Goal: Transaction & Acquisition: Download file/media

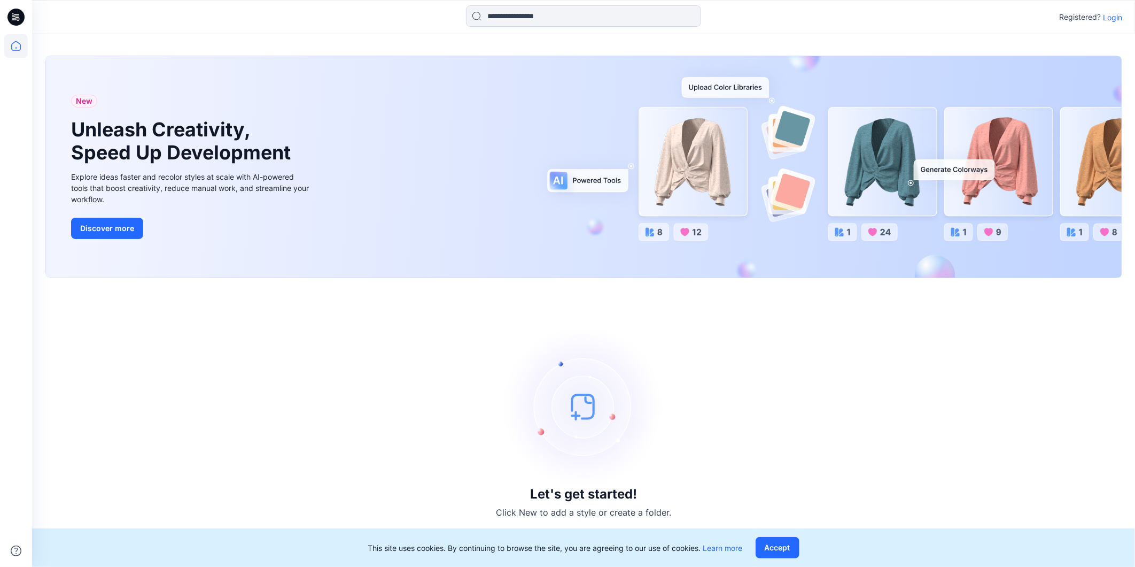
click at [1108, 17] on p "Login" at bounding box center [1112, 17] width 19 height 11
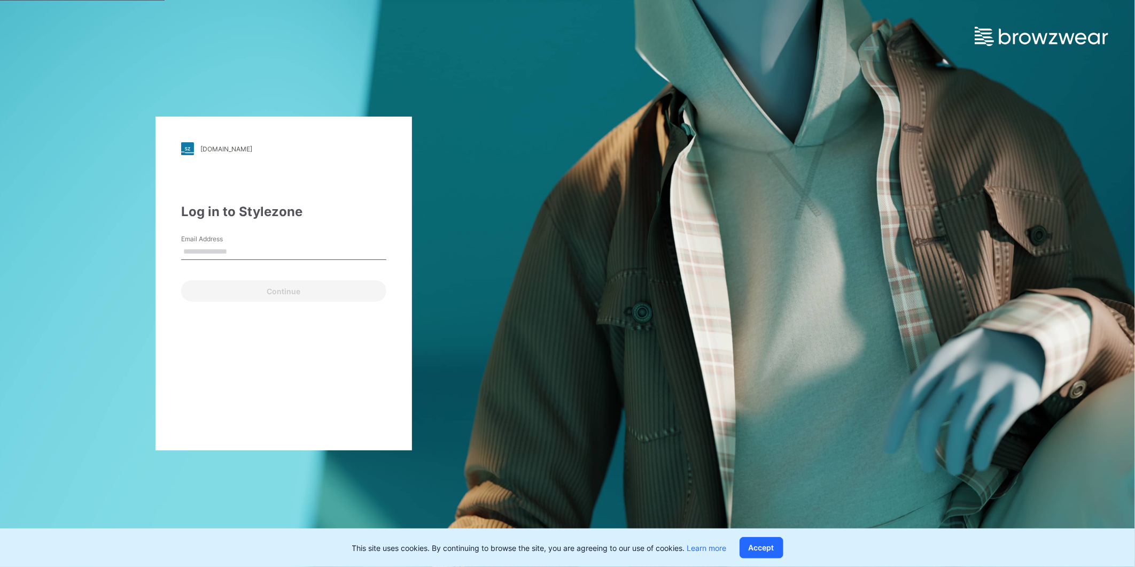
click at [234, 251] on input "Email Address" at bounding box center [283, 252] width 205 height 16
type input "**********"
click at [264, 288] on button "Continue" at bounding box center [283, 290] width 205 height 21
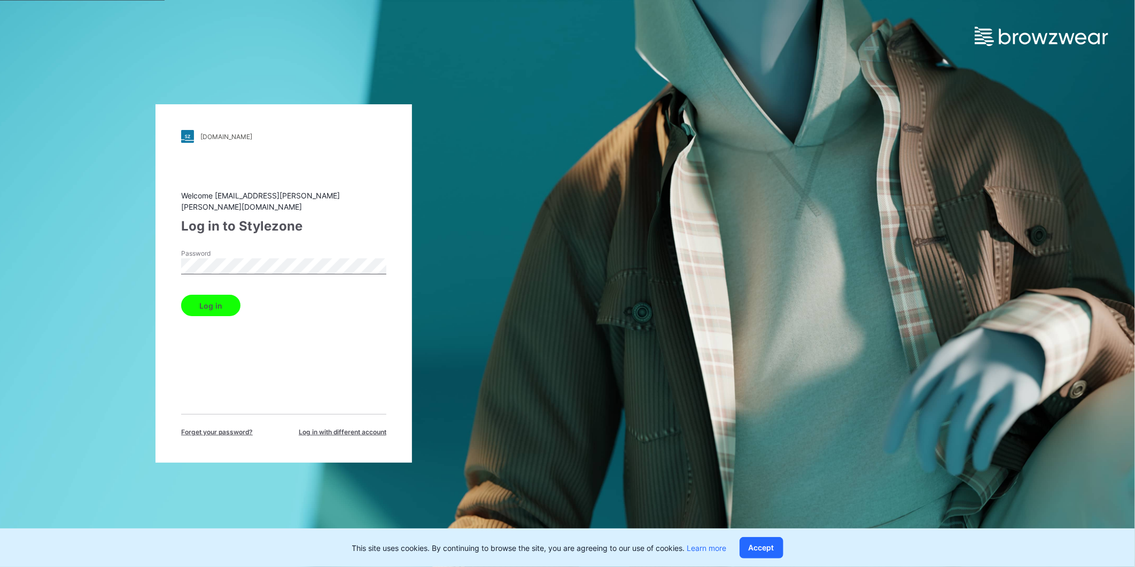
click at [181, 294] on button "Log in" at bounding box center [210, 304] width 59 height 21
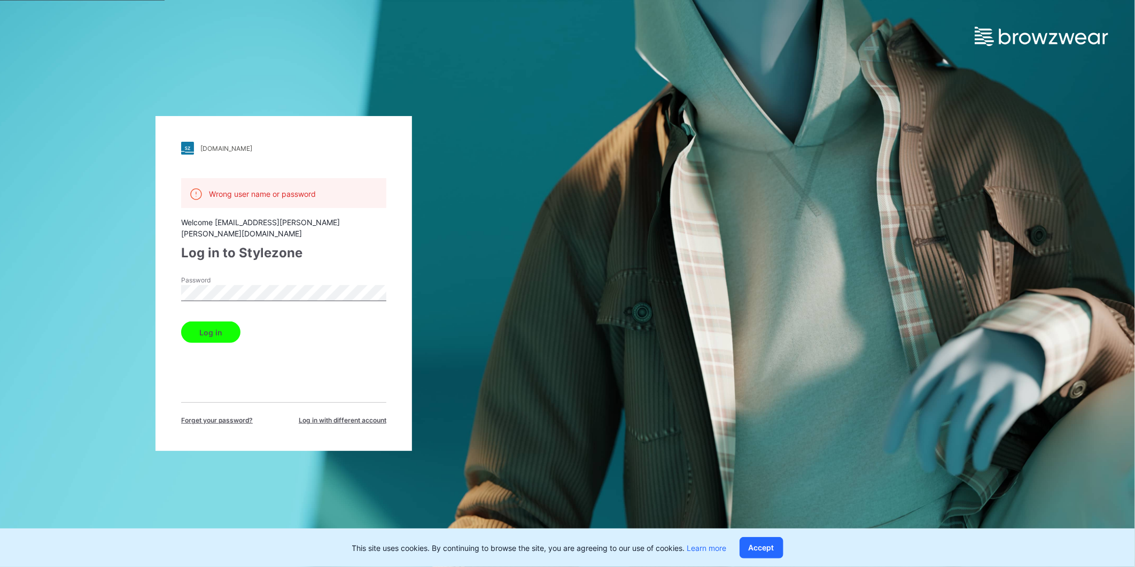
click at [181, 321] on button "Log in" at bounding box center [210, 331] width 59 height 21
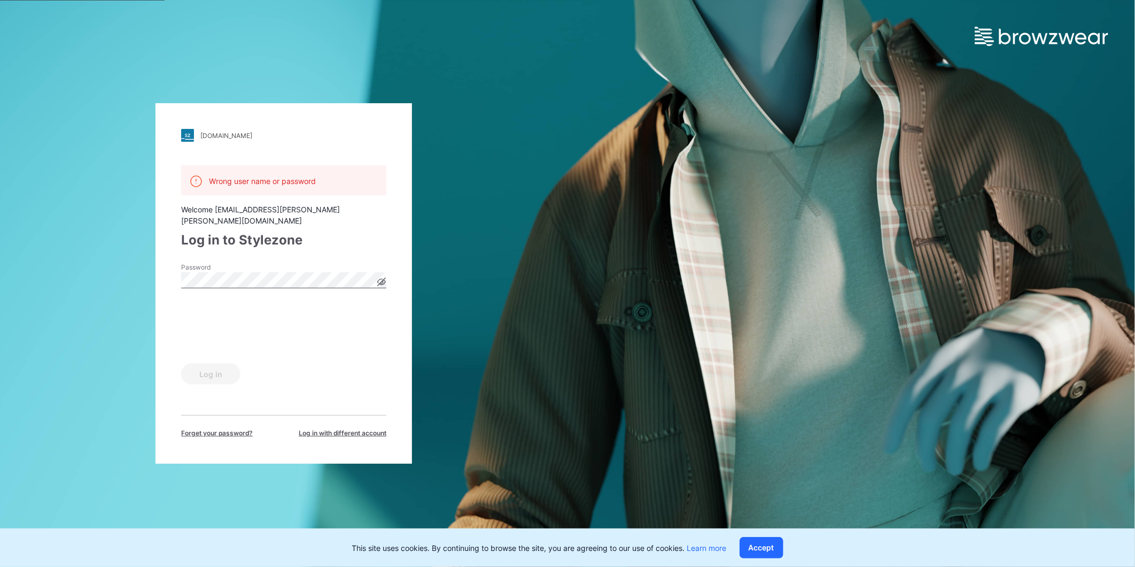
click at [380, 279] on icon at bounding box center [382, 282] width 8 height 6
drag, startPoint x: 297, startPoint y: 391, endPoint x: 290, endPoint y: 385, distance: 9.5
click at [297, 391] on div "Wrong user name or password Welcome aman.rathore@arvind.in Log in to Stylezone …" at bounding box center [283, 301] width 205 height 273
click at [356, 240] on div "Log in to Stylezone" at bounding box center [283, 239] width 205 height 19
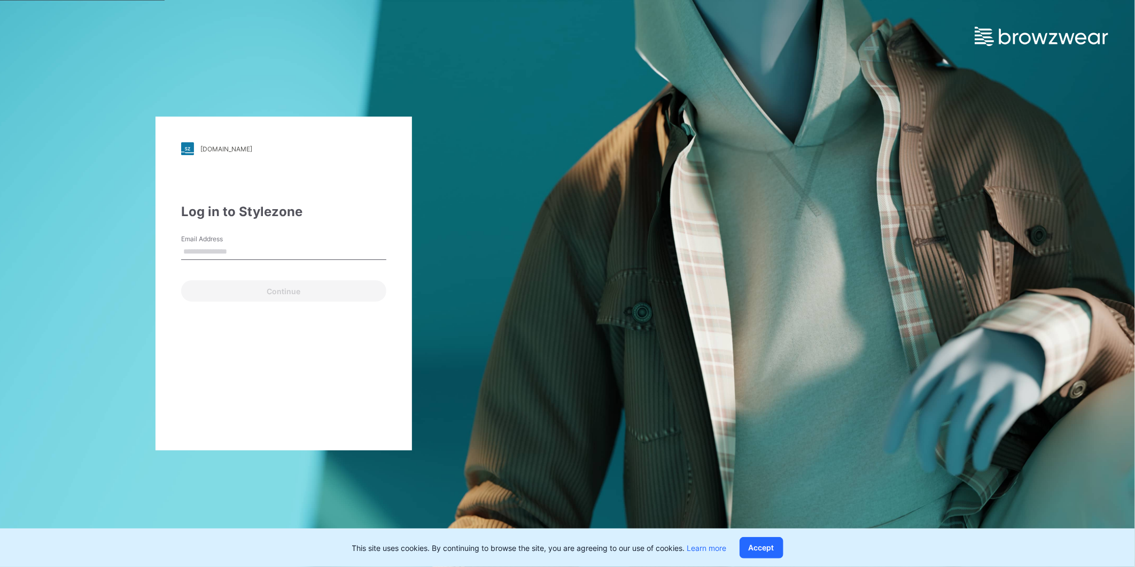
click at [240, 249] on input "Email Address" at bounding box center [283, 252] width 205 height 16
type input "**********"
click at [276, 286] on button "Continue" at bounding box center [283, 290] width 205 height 21
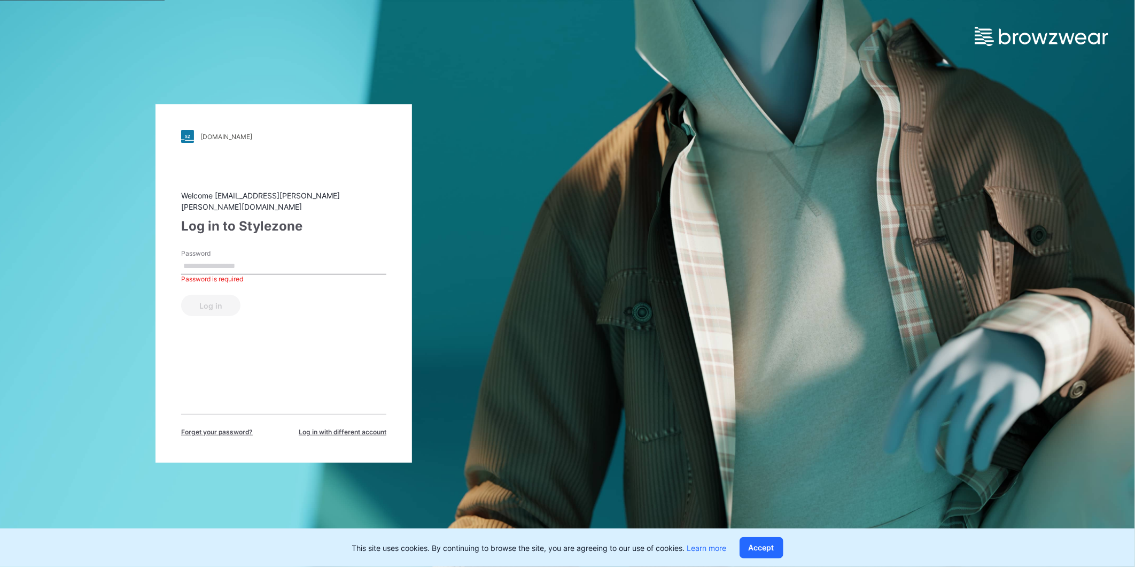
click at [223, 258] on input "Password" at bounding box center [283, 266] width 205 height 16
click at [181, 294] on button "Log in" at bounding box center [210, 304] width 59 height 21
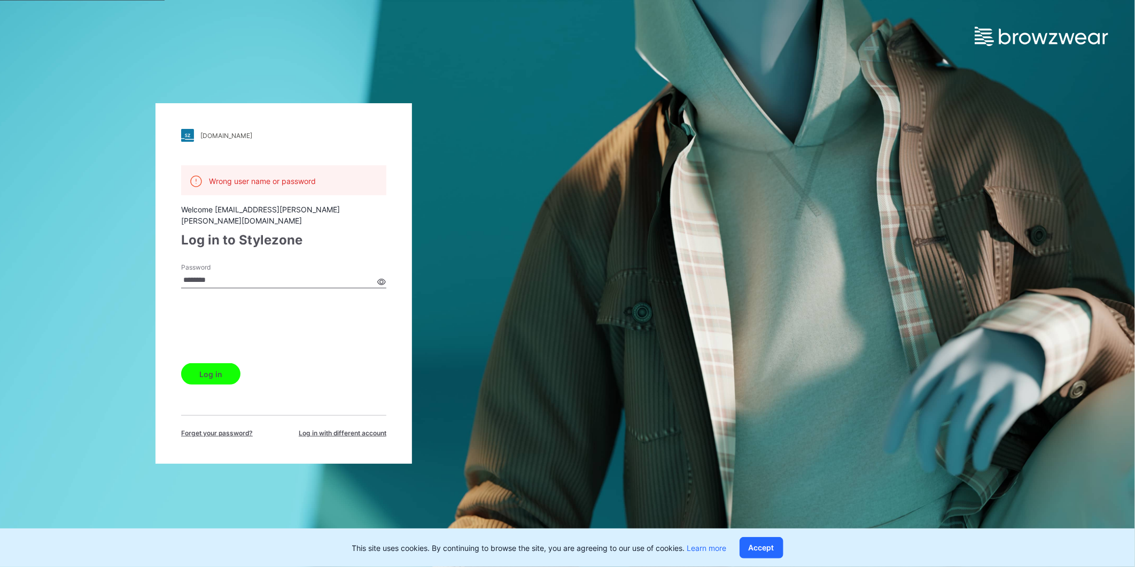
click at [213, 370] on button "Log in" at bounding box center [210, 373] width 59 height 21
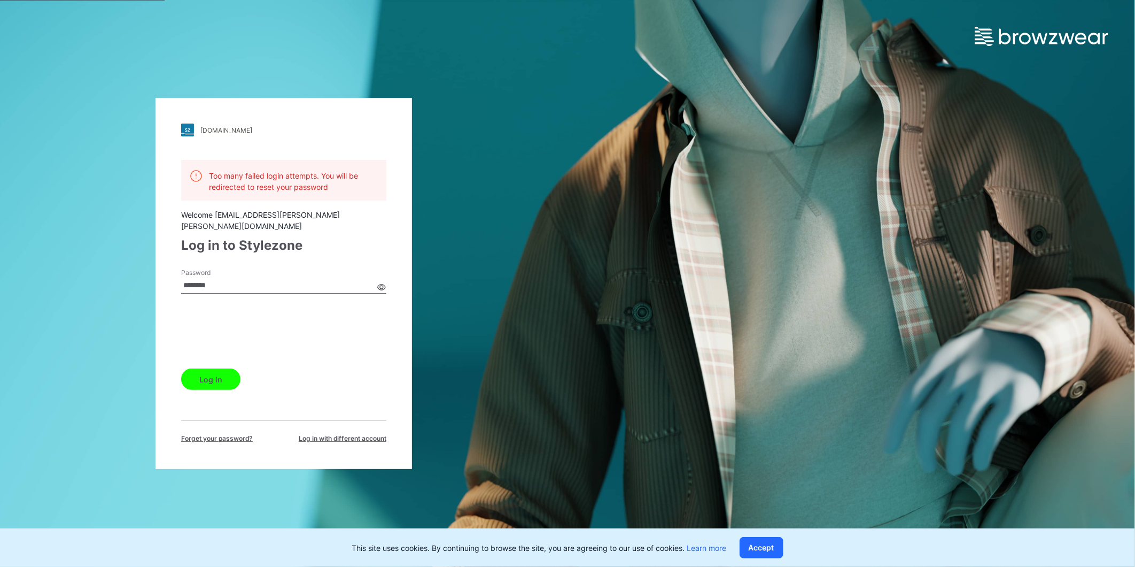
click at [228, 280] on input "Password" at bounding box center [283, 285] width 205 height 16
type input "*"
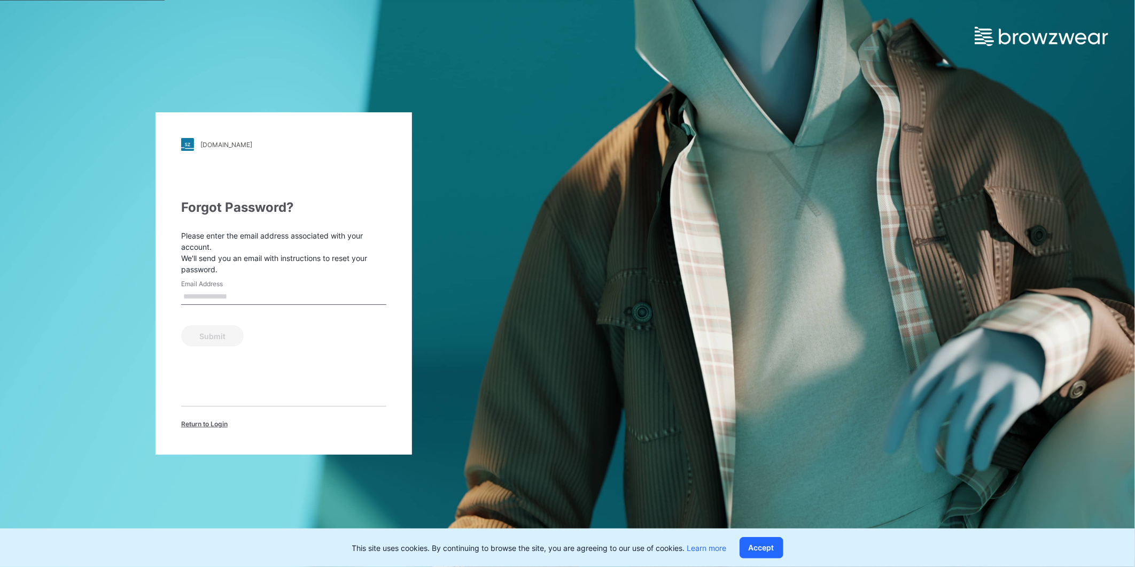
click at [211, 420] on span "Return to Login" at bounding box center [204, 424] width 46 height 10
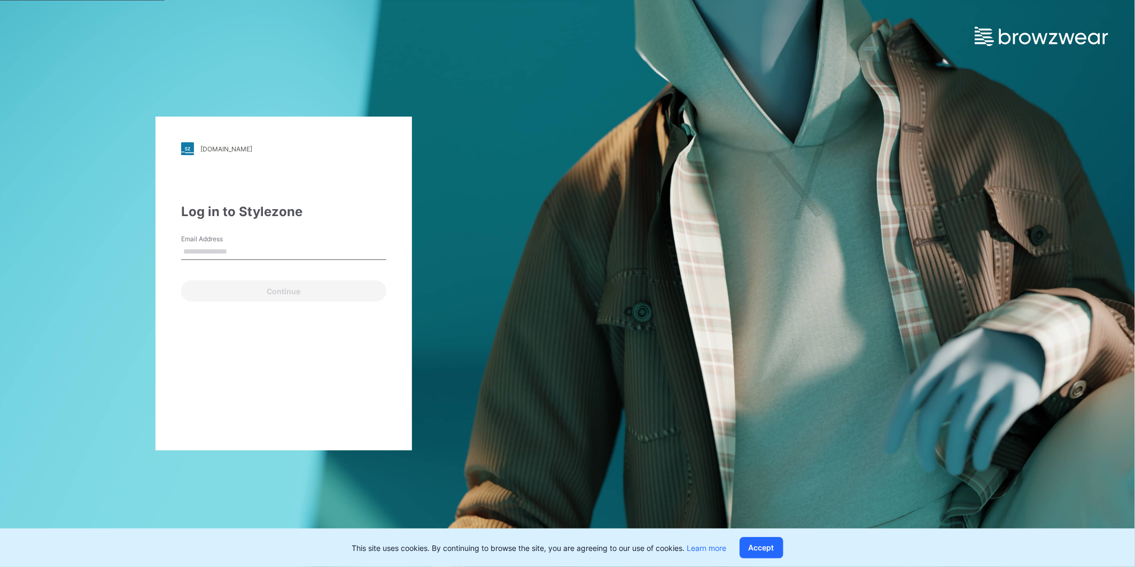
click at [228, 253] on input "Email Address" at bounding box center [283, 252] width 205 height 16
type input "**********"
click at [269, 292] on button "Continue" at bounding box center [283, 290] width 205 height 21
click at [242, 242] on label "Email Address" at bounding box center [218, 239] width 75 height 10
click at [242, 244] on input "Email Address" at bounding box center [283, 252] width 205 height 16
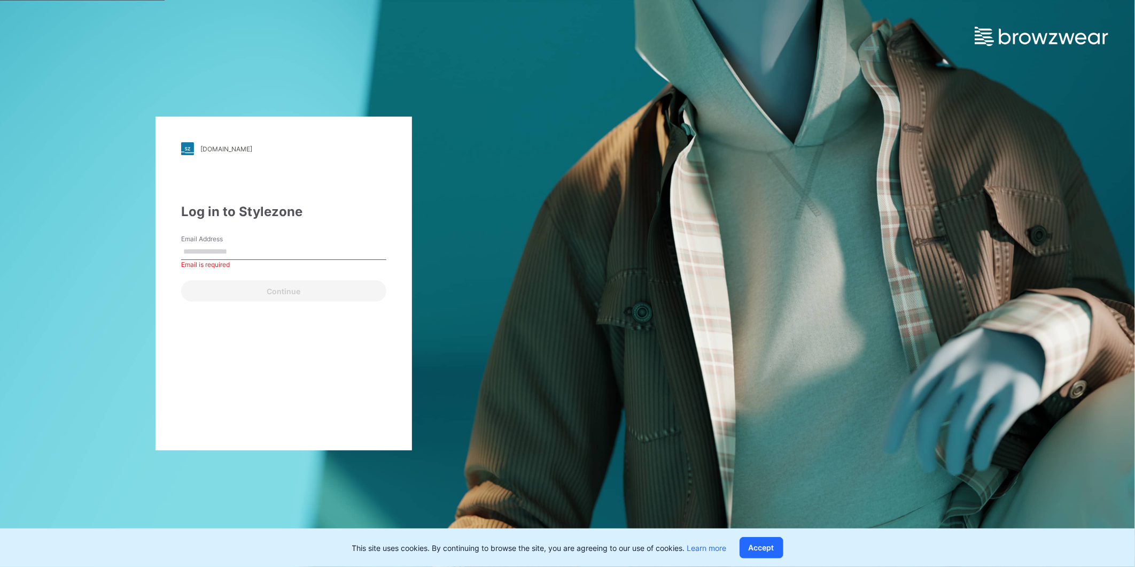
click at [243, 257] on input "Email Address" at bounding box center [283, 252] width 205 height 16
type input "**********"
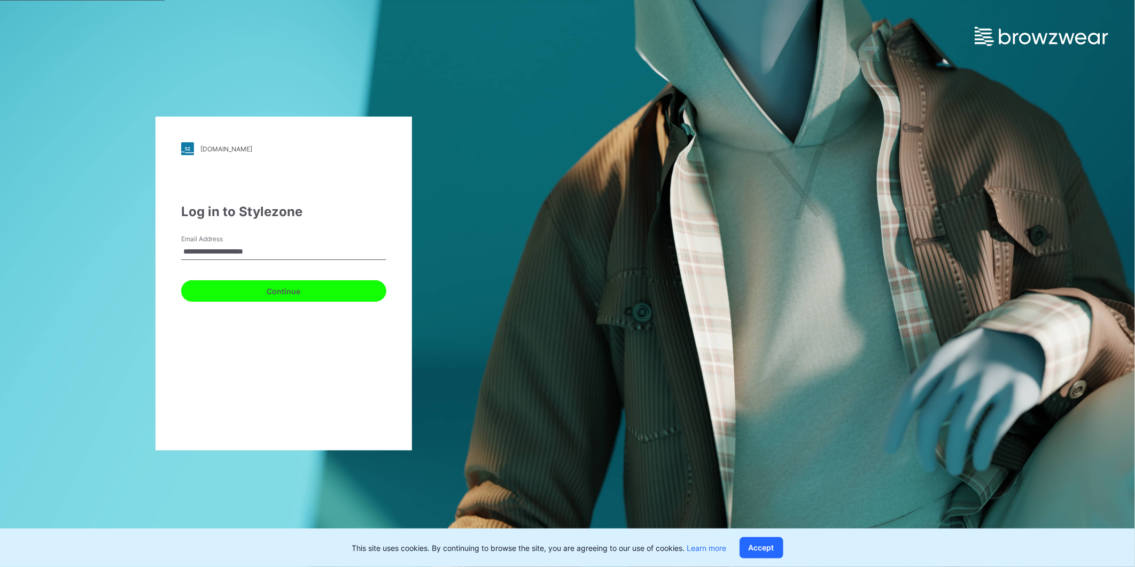
click at [255, 288] on button "Continue" at bounding box center [283, 290] width 205 height 21
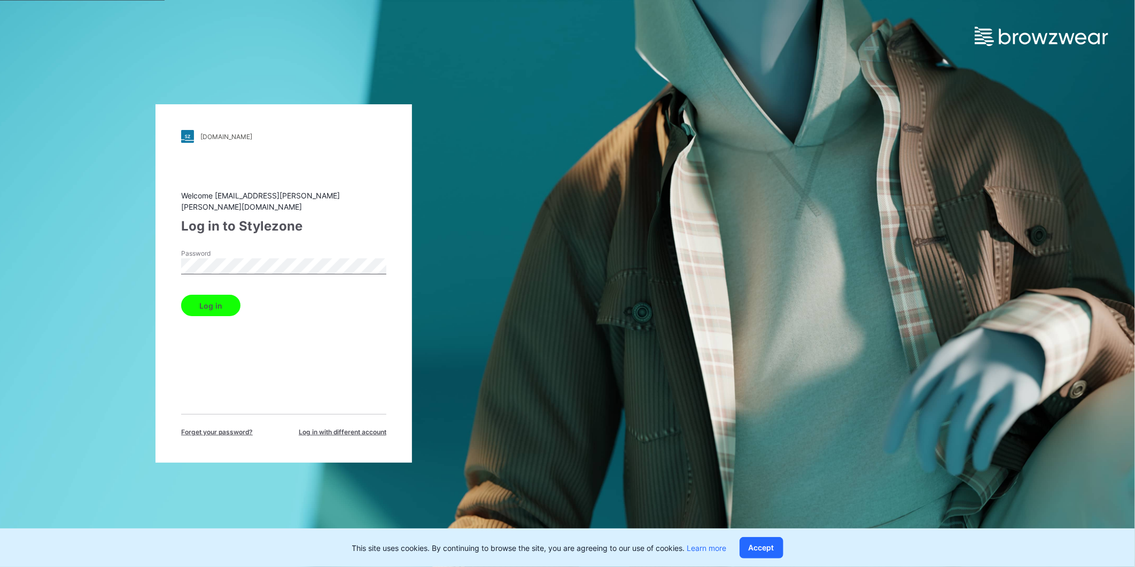
click at [214, 298] on button "Log in" at bounding box center [210, 304] width 59 height 21
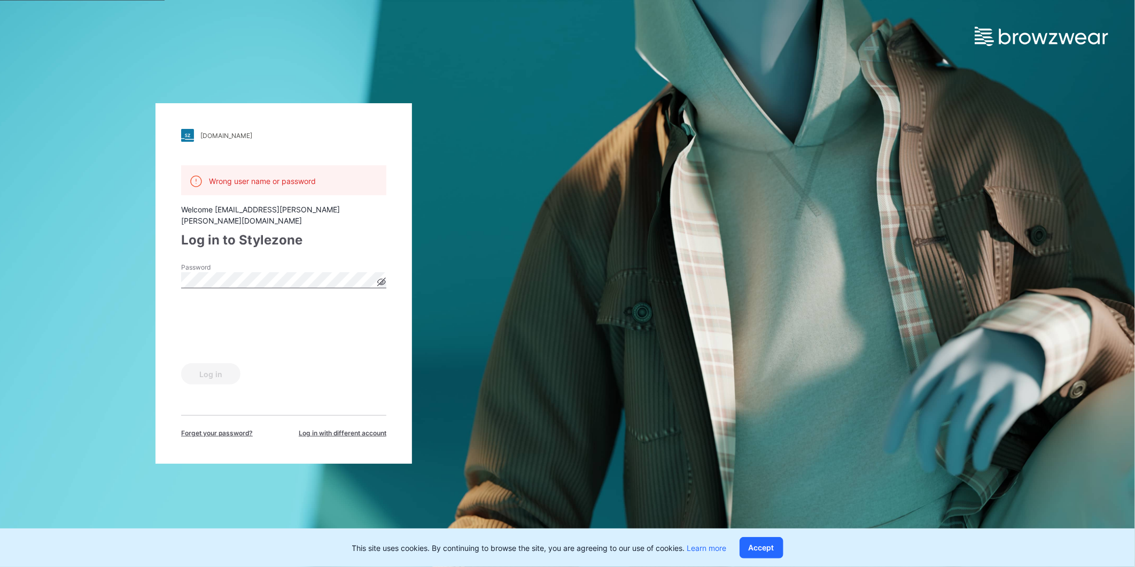
click at [385, 279] on icon at bounding box center [382, 282] width 8 height 6
click at [215, 366] on button "Log in" at bounding box center [210, 373] width 59 height 21
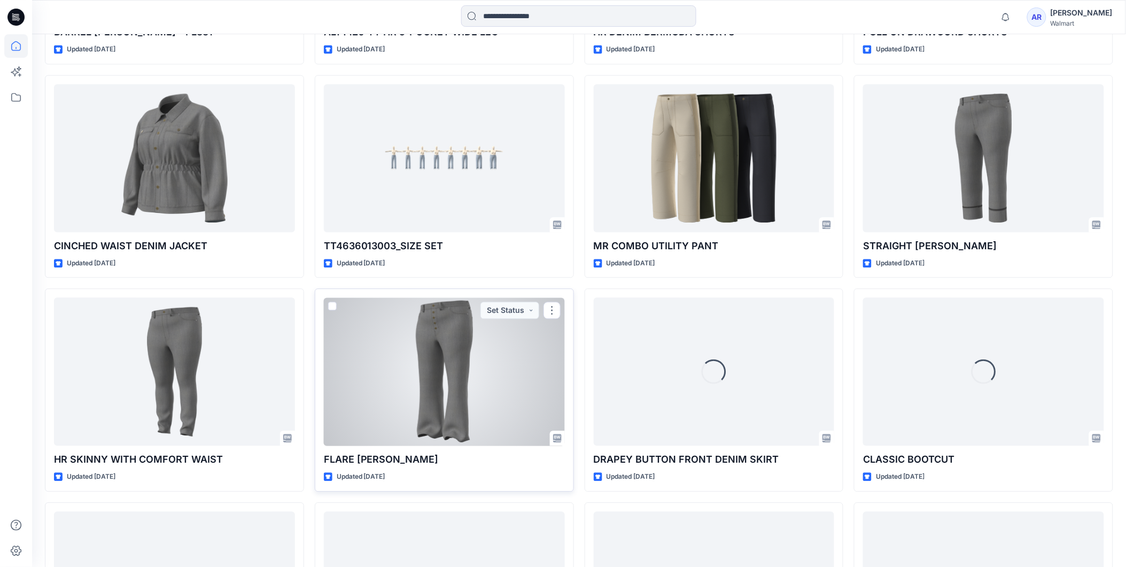
scroll to position [625, 0]
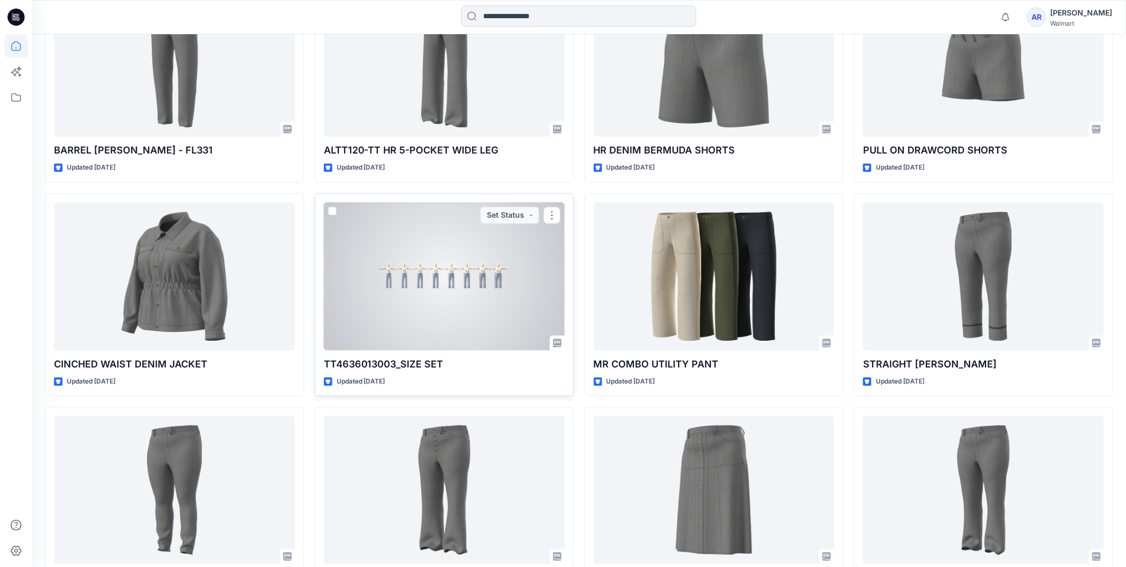
click at [452, 304] on div at bounding box center [444, 277] width 241 height 148
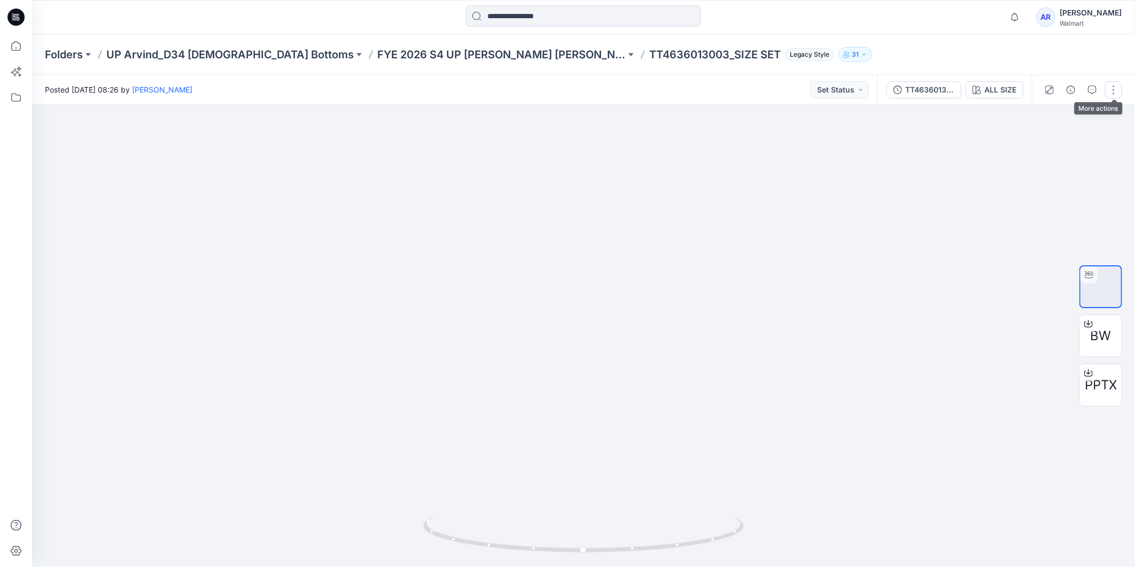
click at [1116, 91] on button "button" at bounding box center [1113, 89] width 17 height 17
click at [976, 285] on div at bounding box center [583, 336] width 1103 height 462
click at [993, 89] on div "ALL SIZE" at bounding box center [1000, 90] width 32 height 12
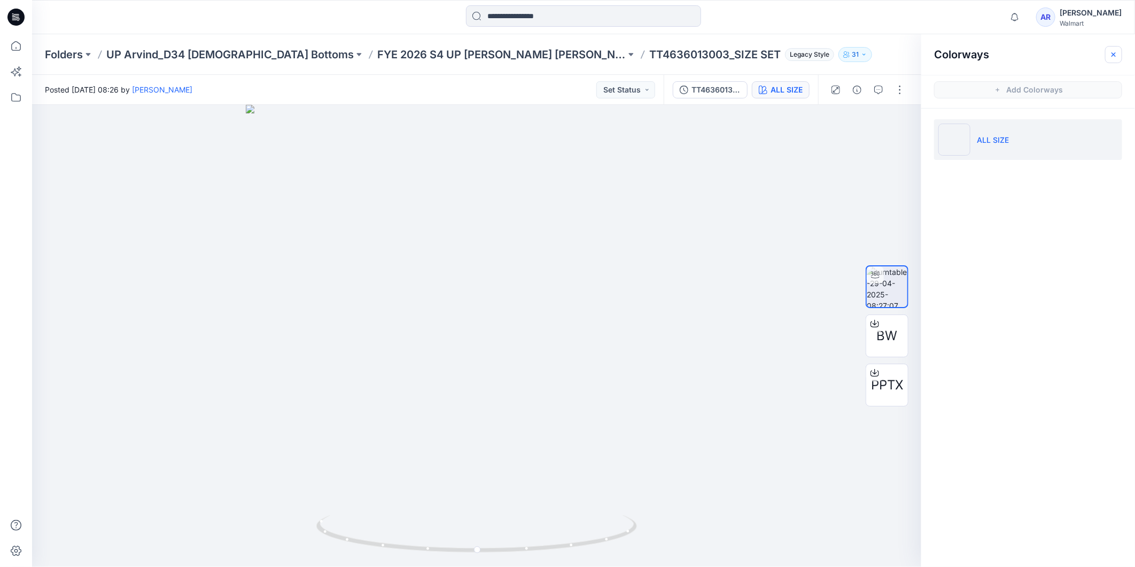
click at [1115, 52] on icon "button" at bounding box center [1114, 54] width 4 height 4
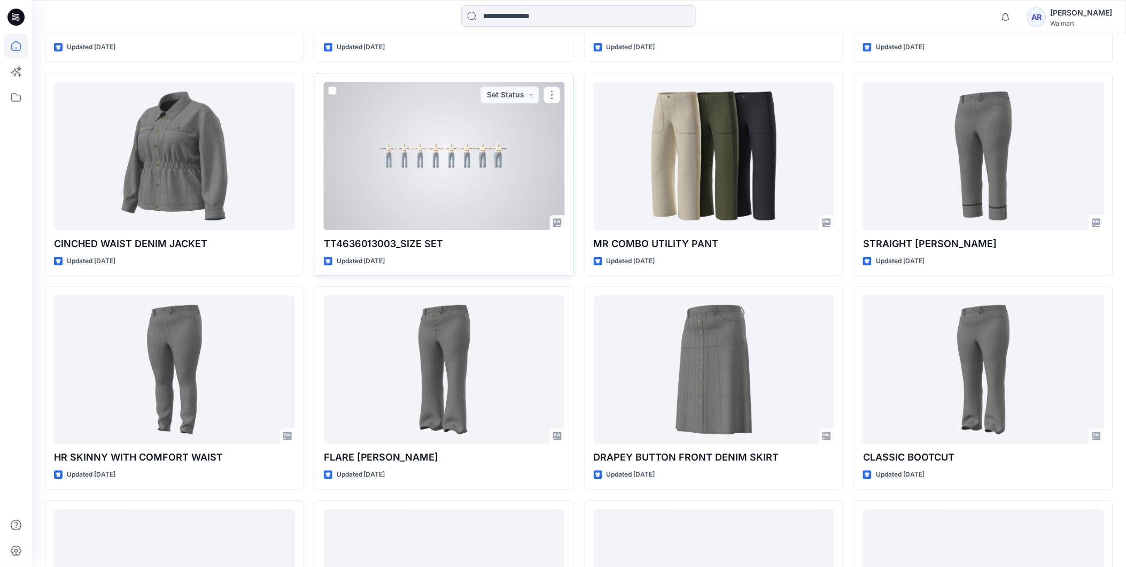
scroll to position [612, 0]
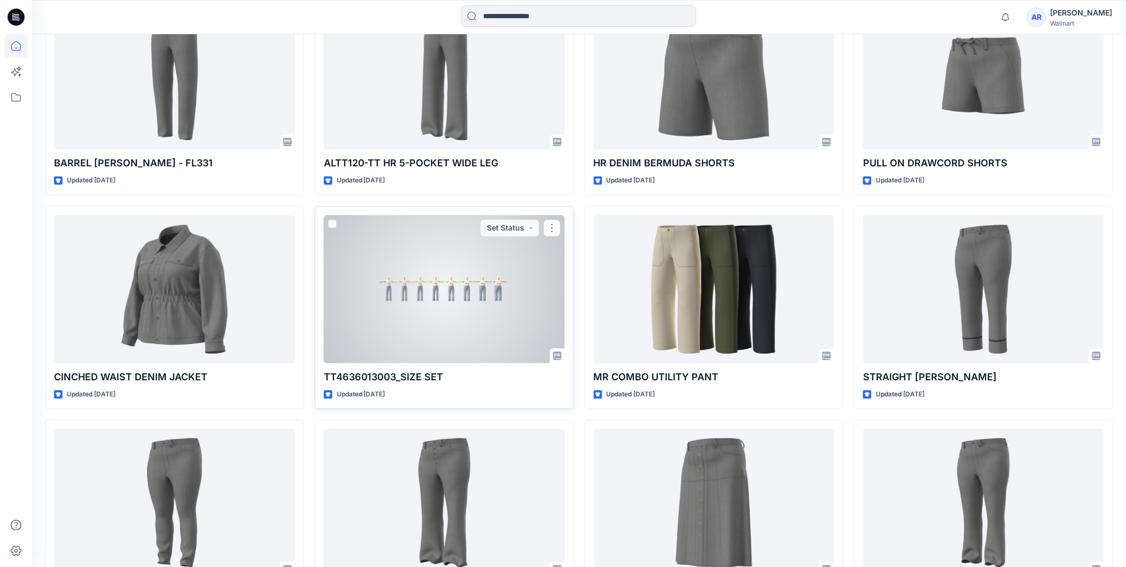
click at [481, 302] on div at bounding box center [444, 289] width 241 height 148
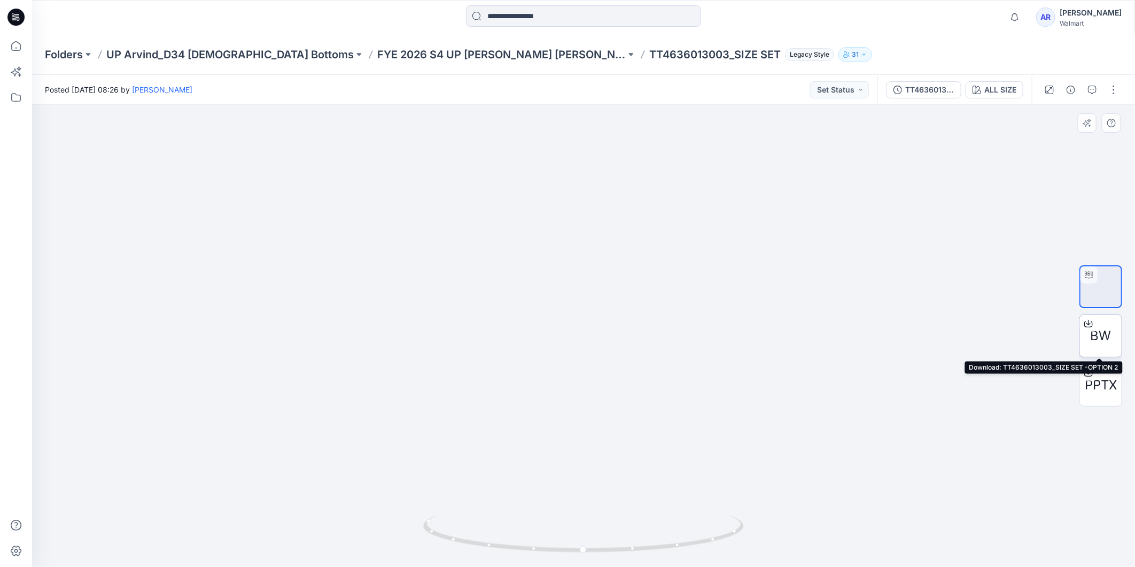
click at [1090, 323] on icon at bounding box center [1089, 322] width 4 height 5
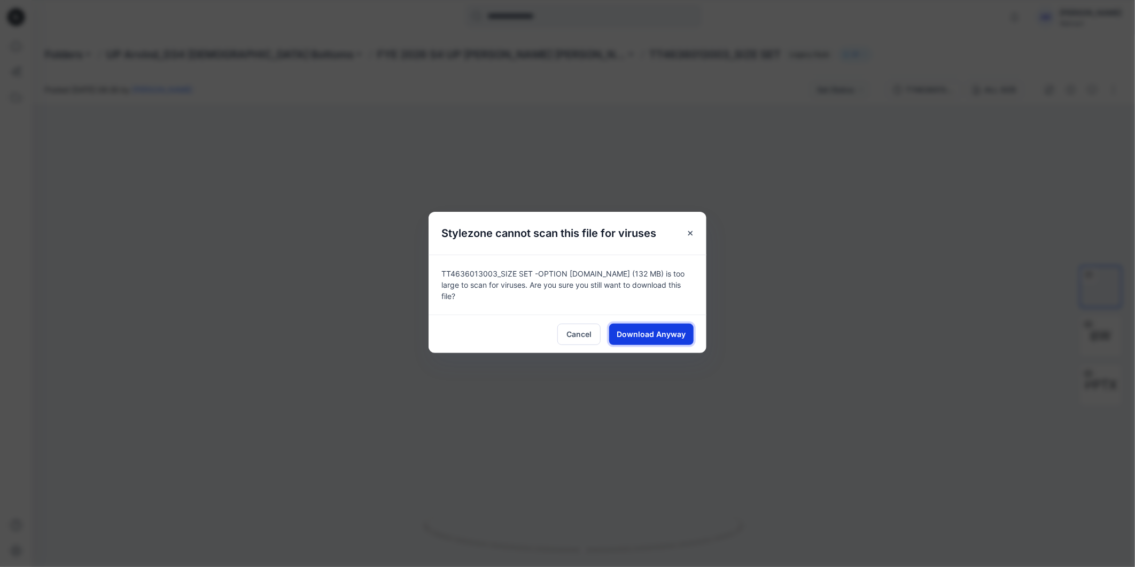
click at [669, 330] on span "Download Anyway" at bounding box center [651, 333] width 69 height 11
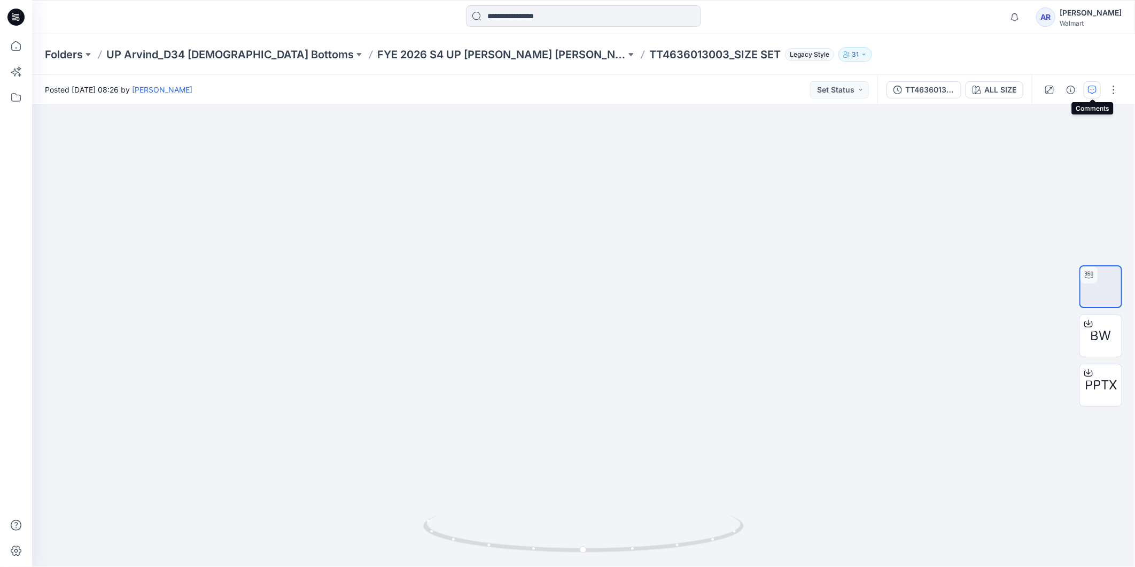
click at [1097, 84] on button "button" at bounding box center [1092, 89] width 17 height 17
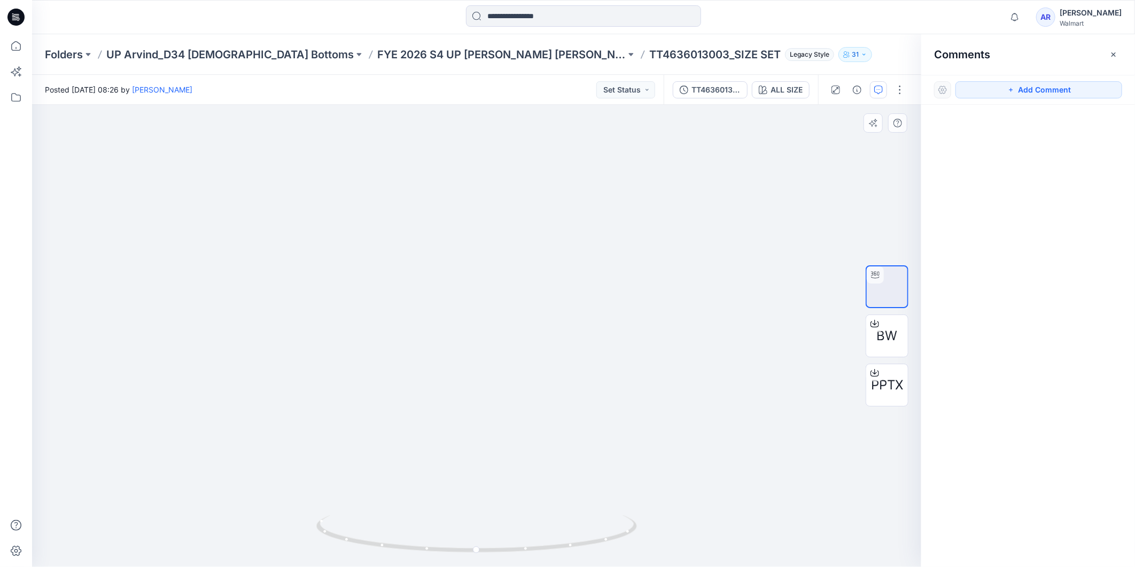
click at [788, 198] on div at bounding box center [476, 336] width 889 height 462
click at [1111, 52] on icon "button" at bounding box center [1114, 54] width 9 height 9
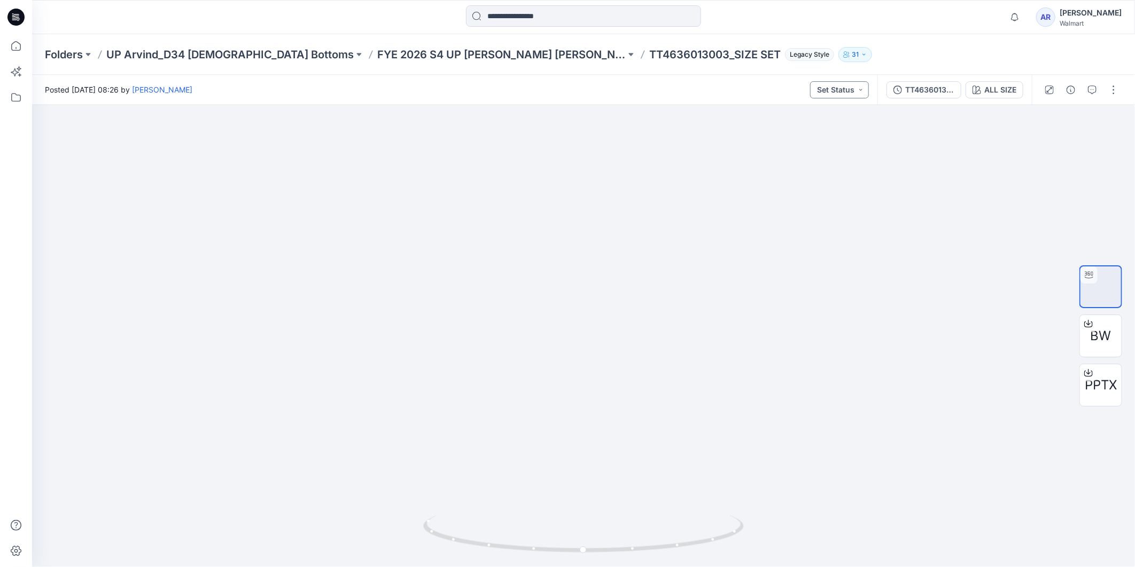
click at [864, 92] on button "Set Status" at bounding box center [839, 89] width 59 height 17
click at [952, 216] on div at bounding box center [583, 336] width 1103 height 462
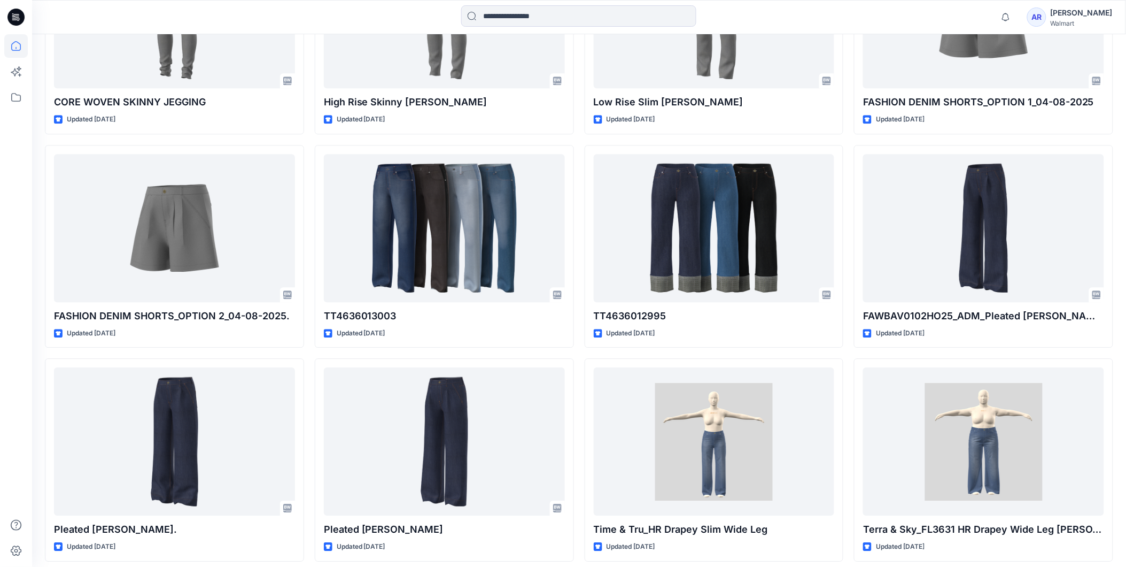
scroll to position [2391, 0]
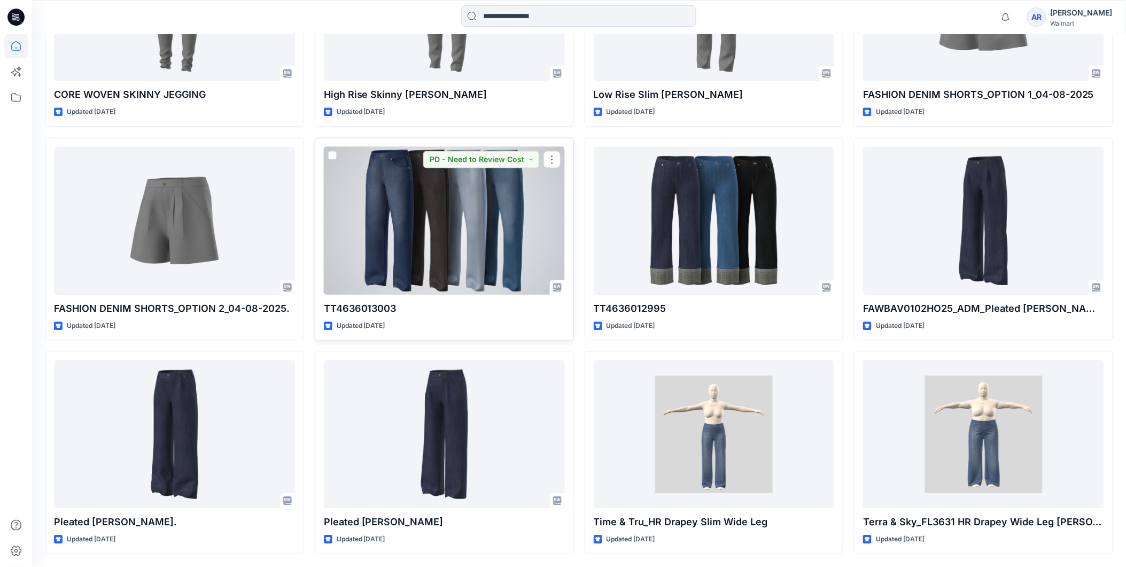
click at [498, 212] on div at bounding box center [444, 220] width 241 height 148
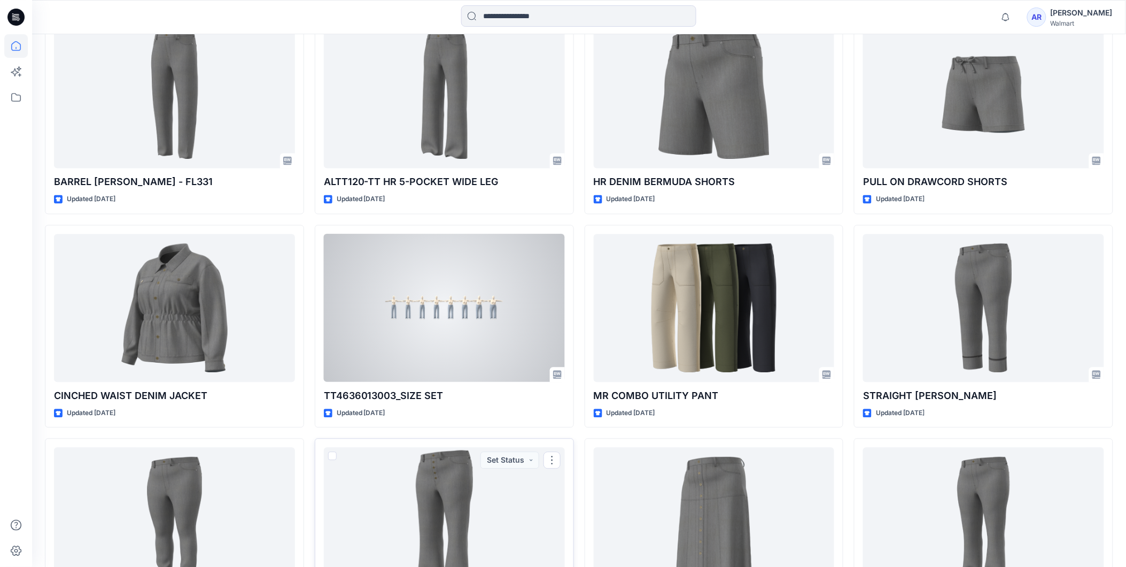
scroll to position [297, 0]
